Goal: Use online tool/utility: Utilize a website feature to perform a specific function

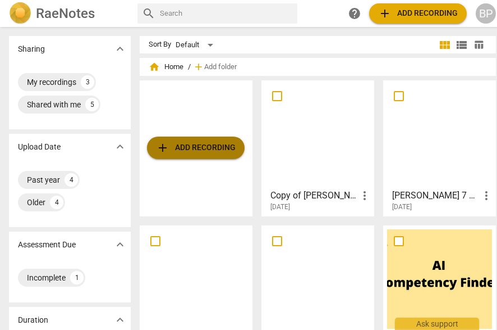
click at [218, 145] on span "add Add recording" at bounding box center [196, 147] width 80 height 13
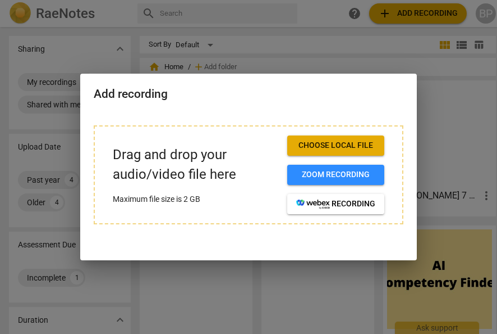
click at [346, 143] on span "Choose local file" at bounding box center [335, 145] width 79 height 11
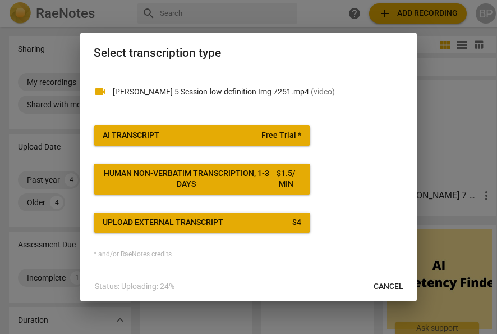
click at [276, 135] on span "Free Trial *" at bounding box center [282, 135] width 40 height 11
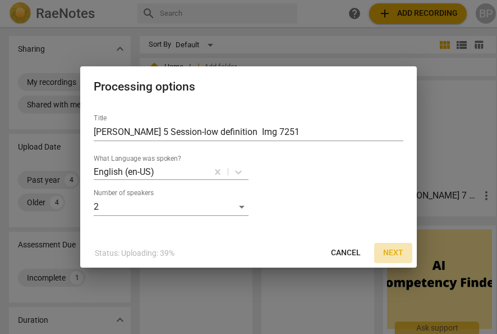
click at [390, 248] on span "Next" at bounding box center [394, 252] width 20 height 11
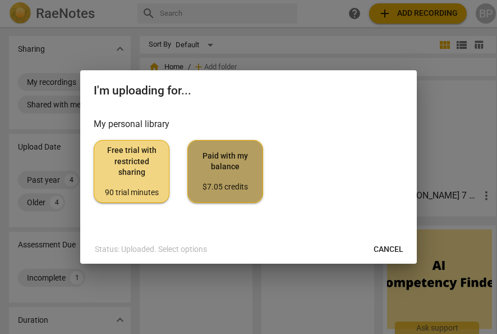
click at [236, 174] on span "Paid with my balance $7.05 credits" at bounding box center [225, 171] width 57 height 42
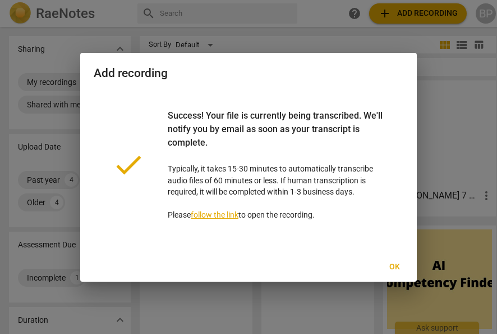
click at [394, 266] on span "Ok" at bounding box center [395, 266] width 18 height 11
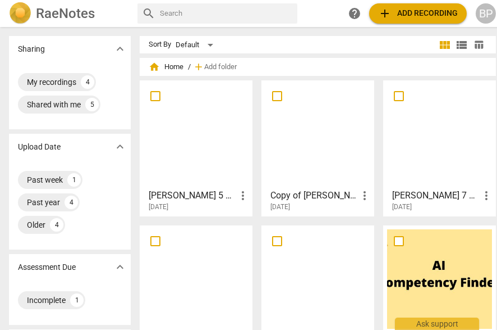
click at [197, 153] on div at bounding box center [196, 133] width 105 height 99
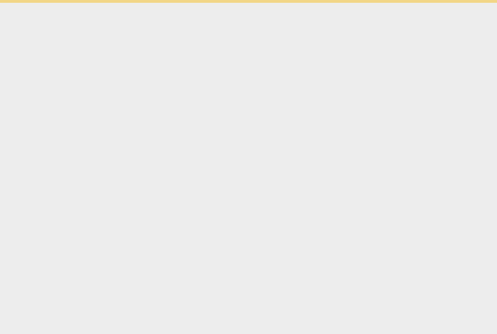
click at [197, 3] on html "Ask support" at bounding box center [248, 1] width 497 height 3
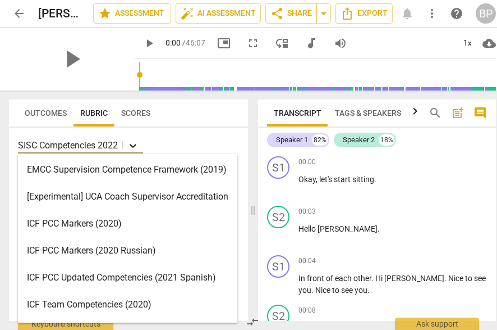
click at [135, 148] on icon at bounding box center [132, 145] width 11 height 11
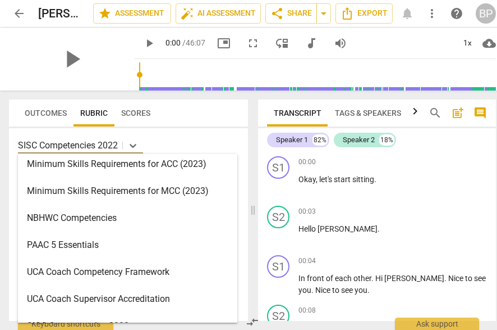
scroll to position [294, 0]
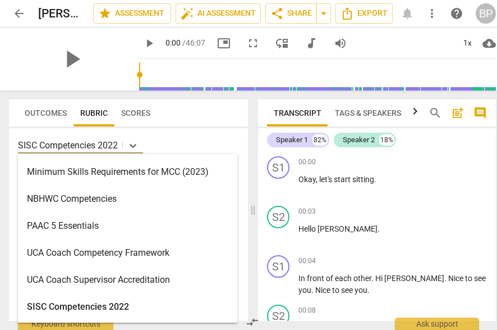
click at [180, 301] on div "SISC Competencies 2022" at bounding box center [128, 306] width 220 height 27
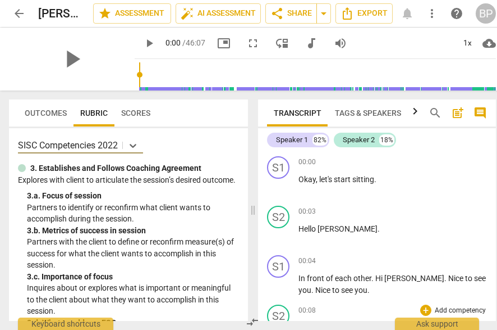
click at [489, 310] on div "S2 play_arrow pause 00:08 + Add competency keyboard_arrow_right Nice to meet yo…" at bounding box center [377, 324] width 238 height 49
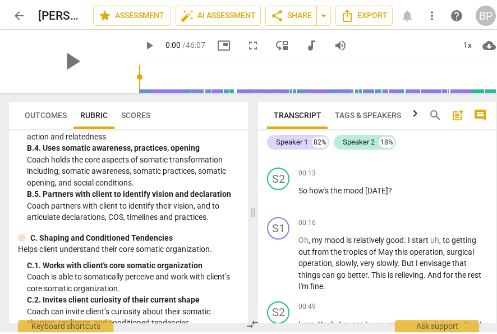
scroll to position [1556, 0]
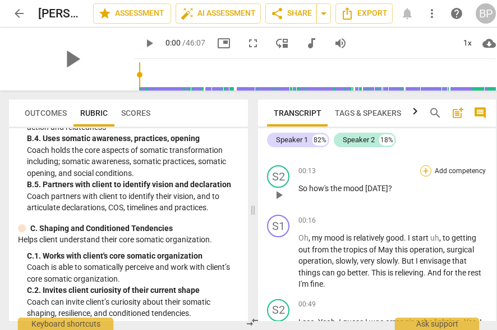
click at [427, 170] on div "+" at bounding box center [426, 170] width 11 height 11
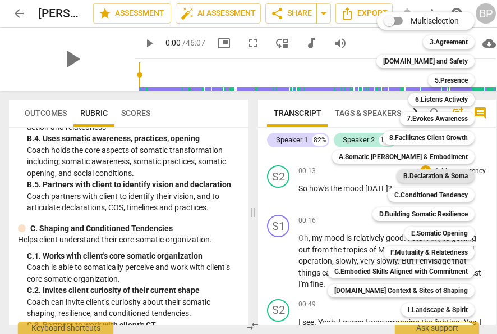
click at [453, 177] on b "B.Declaration & Soma" at bounding box center [436, 175] width 65 height 13
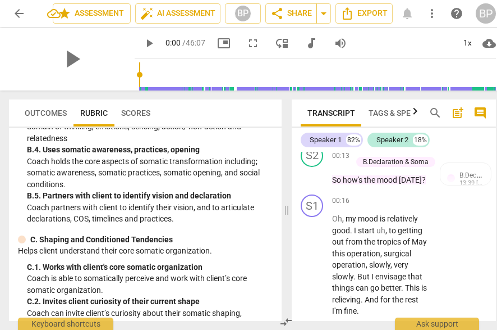
scroll to position [242, 0]
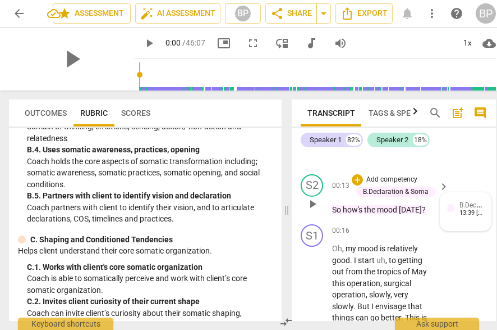
click at [468, 206] on span "B.Declaration & Soma" at bounding box center [493, 204] width 66 height 11
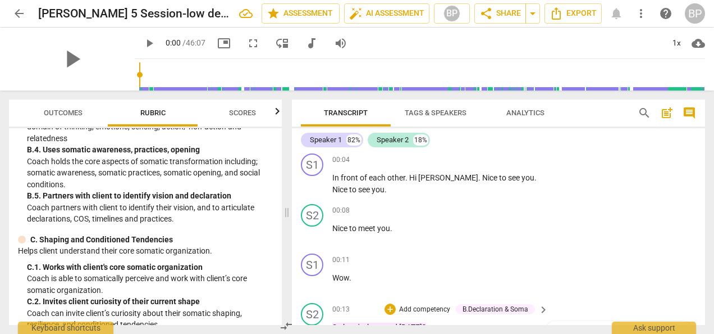
scroll to position [129, 0]
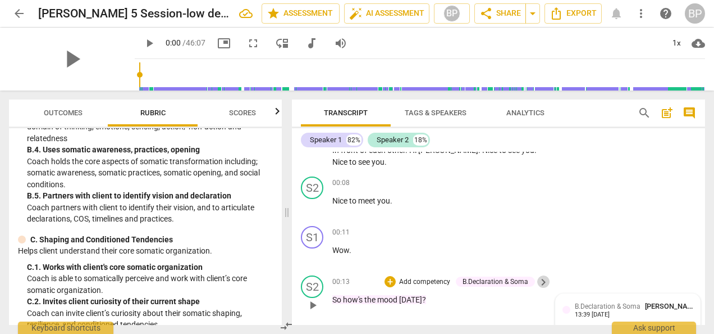
click at [497, 281] on span "keyboard_arrow_right" at bounding box center [543, 281] width 13 height 13
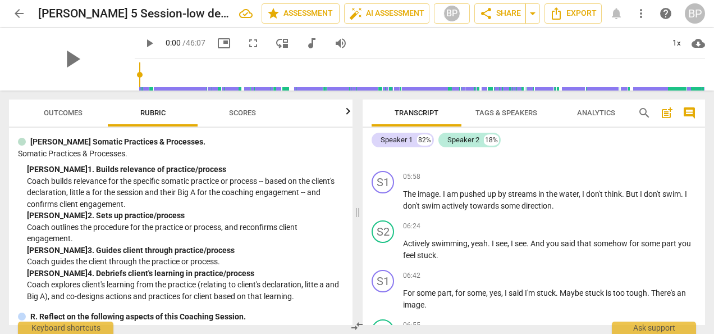
scroll to position [2580, 0]
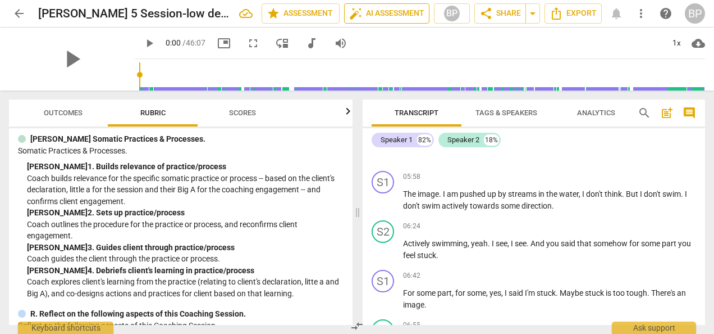
click at [363, 13] on span "auto_fix_high AI Assessment" at bounding box center [386, 13] width 75 height 13
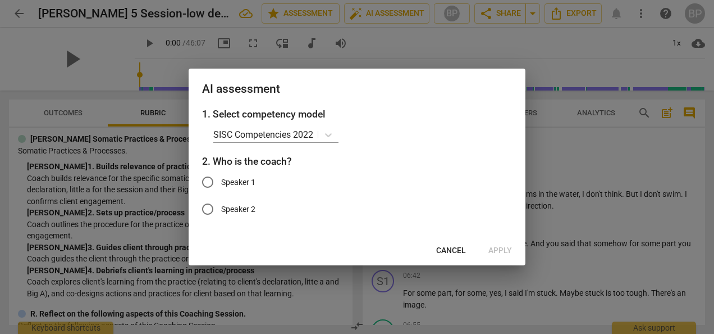
click at [431, 294] on div at bounding box center [357, 167] width 714 height 334
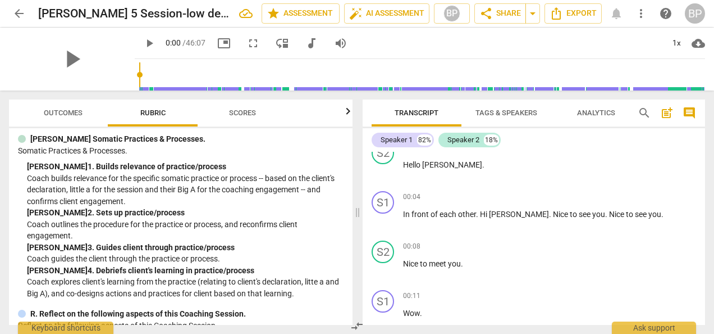
scroll to position [0, 0]
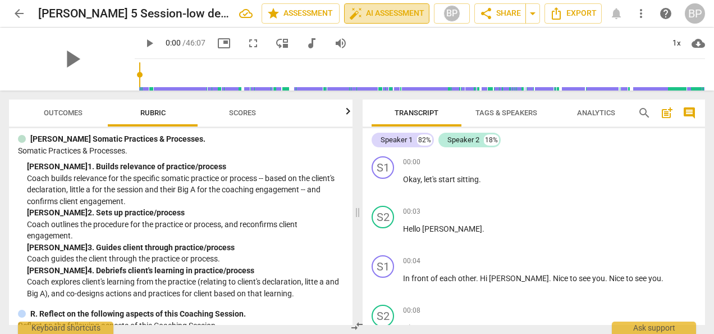
click at [366, 11] on span "auto_fix_high AI Assessment" at bounding box center [386, 13] width 75 height 13
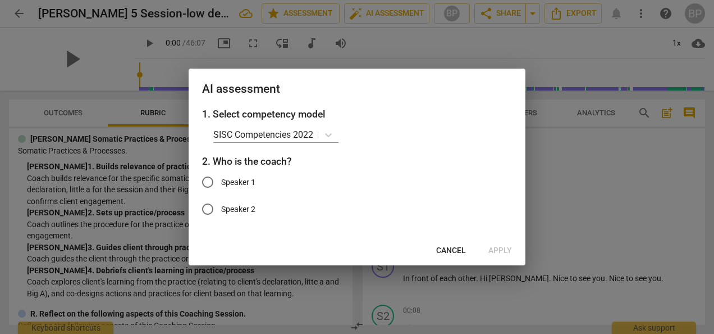
click at [212, 208] on input "Speaker 2" at bounding box center [207, 208] width 27 height 27
radio input "true"
click at [497, 247] on span "Apply" at bounding box center [501, 250] width 24 height 11
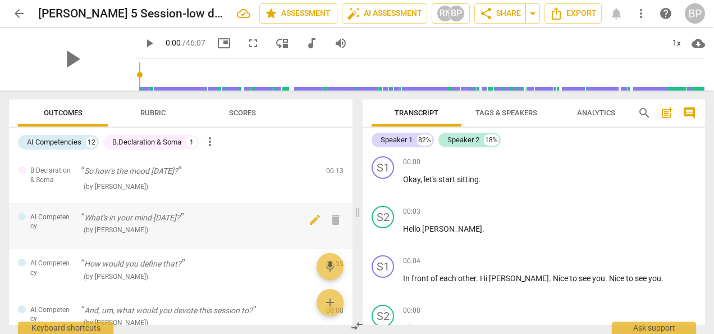
click at [26, 222] on div "AI Competency" at bounding box center [45, 221] width 54 height 19
click at [309, 118] on div "Outcomes Rubric Scores" at bounding box center [181, 112] width 326 height 27
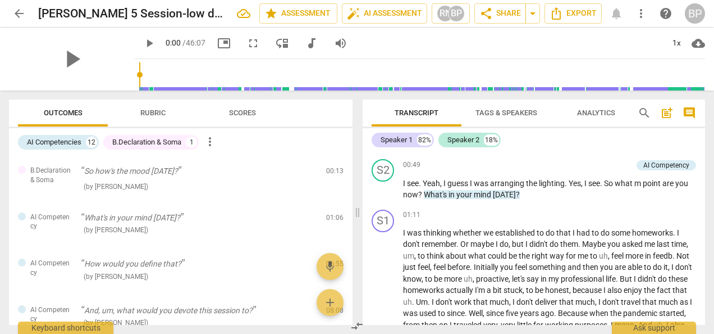
scroll to position [266, 0]
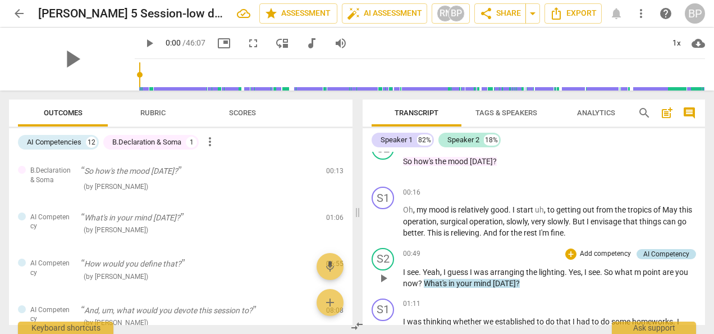
click at [497, 249] on div "AI Competency" at bounding box center [666, 254] width 46 height 10
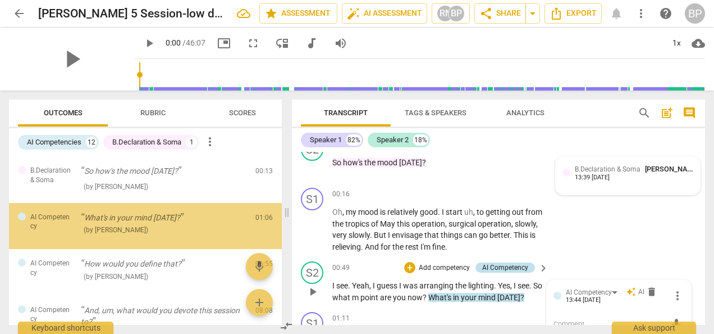
scroll to position [373, 0]
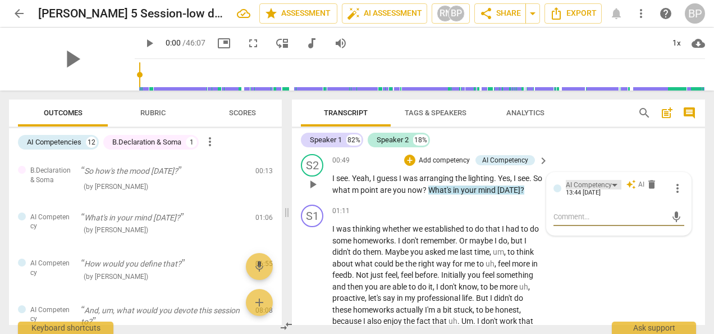
click at [497, 185] on div "AI Competency" at bounding box center [594, 185] width 56 height 10
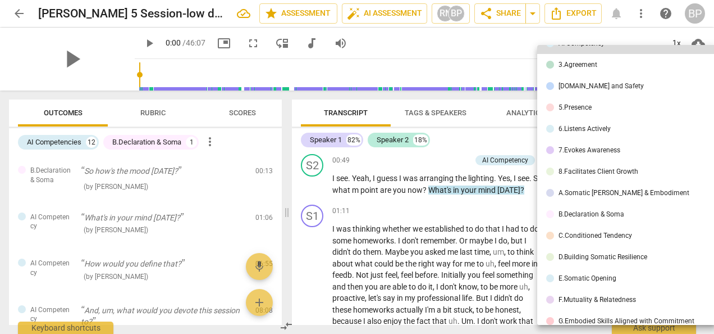
scroll to position [0, 0]
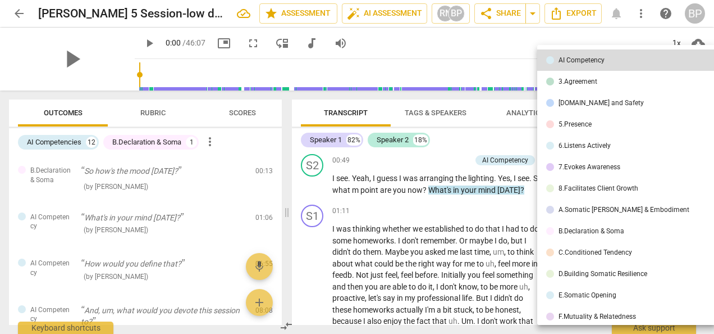
click at [497, 186] on div at bounding box center [357, 167] width 714 height 334
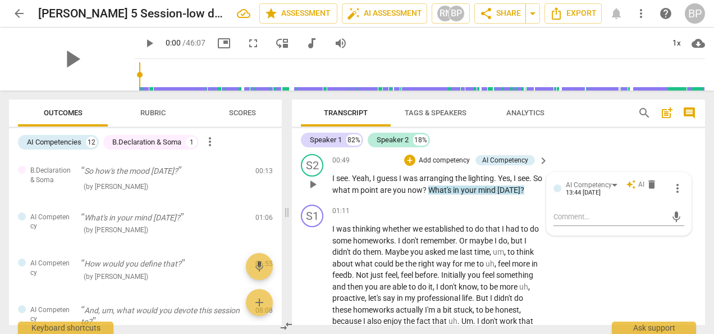
click at [497, 184] on span "auto_awesome" at bounding box center [631, 184] width 10 height 10
click at [497, 186] on div "AI Competency" at bounding box center [594, 185] width 56 height 10
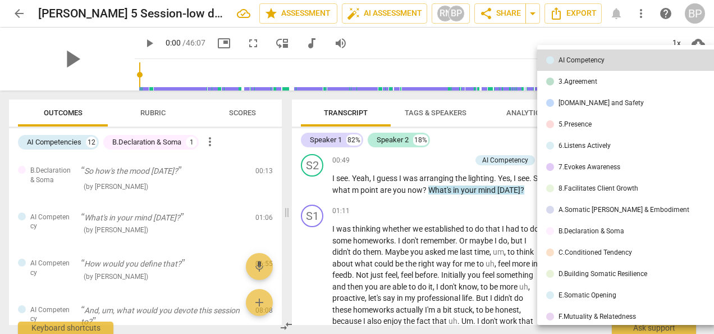
click at [497, 206] on div at bounding box center [357, 167] width 714 height 334
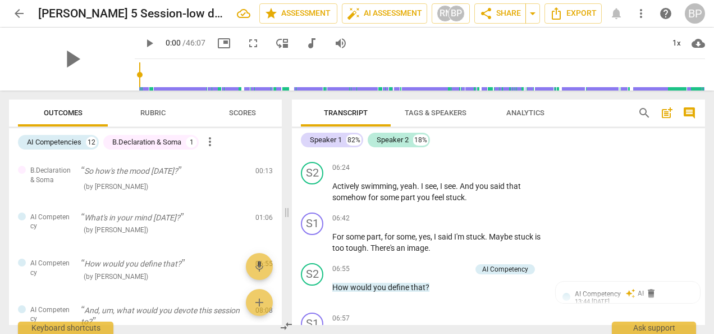
scroll to position [1088, 0]
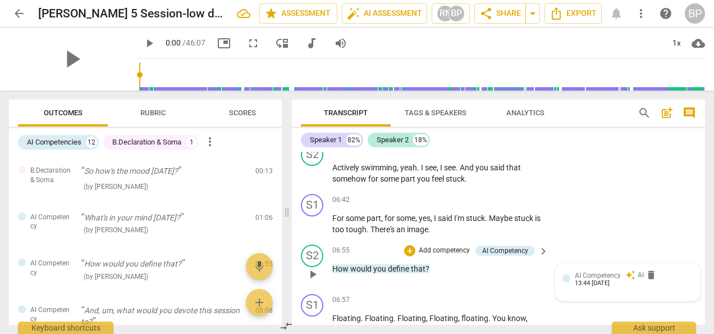
click at [497, 279] on div "AI Competency" at bounding box center [598, 275] width 46 height 11
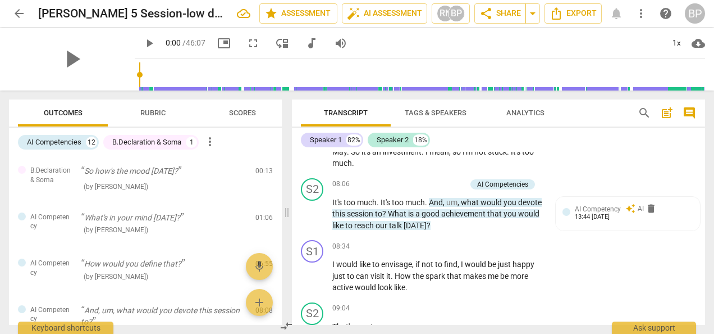
scroll to position [1346, 0]
click at [497, 215] on div "13:44 [DATE]" at bounding box center [592, 216] width 35 height 7
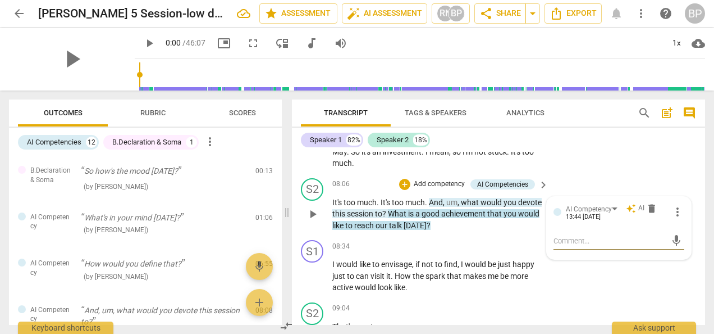
click at [439, 184] on p "Add competency" at bounding box center [439, 184] width 53 height 10
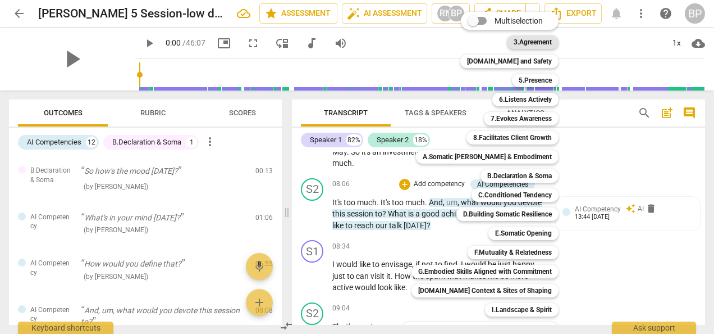
click at [497, 47] on b "3.Agreement" at bounding box center [533, 41] width 38 height 13
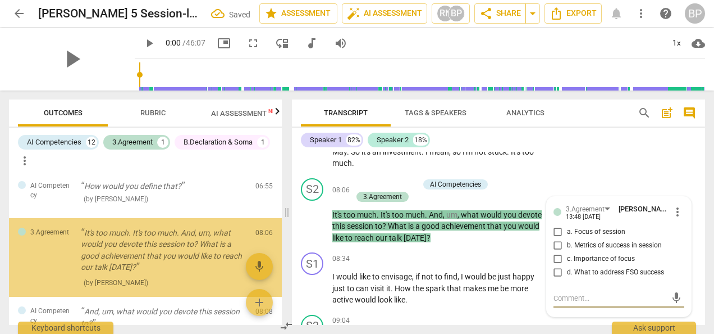
scroll to position [103, 0]
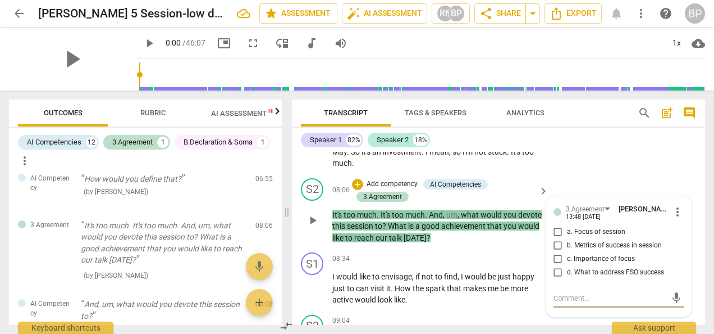
click at [497, 228] on span "a. Focus of session" at bounding box center [596, 232] width 58 height 10
click at [497, 228] on input "a. Focus of session" at bounding box center [558, 231] width 18 height 13
checkbox input "true"
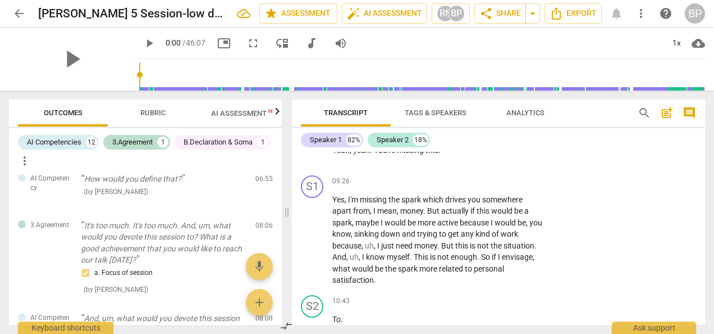
scroll to position [1598, 0]
